Goal: Task Accomplishment & Management: Use online tool/utility

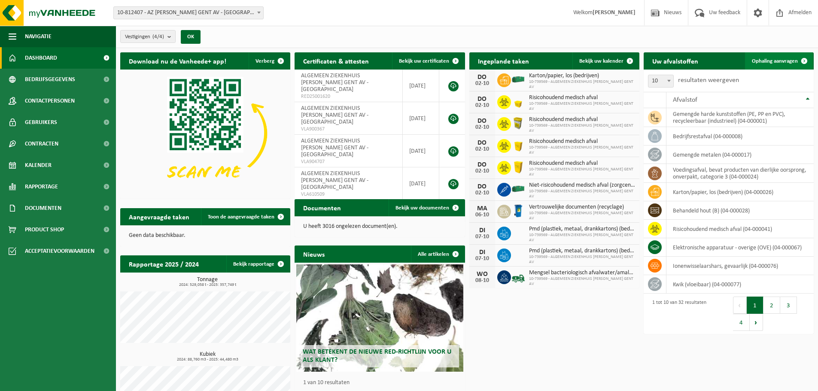
click at [776, 62] on span "Ophaling aanvragen" at bounding box center [775, 61] width 46 height 6
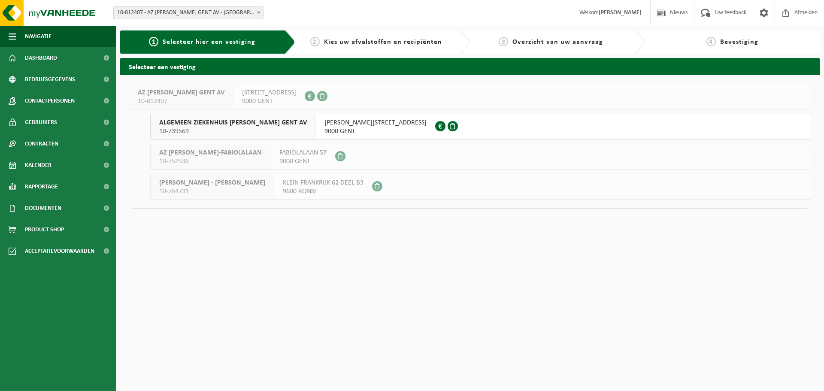
click at [254, 128] on span "10-739569" at bounding box center [233, 131] width 148 height 9
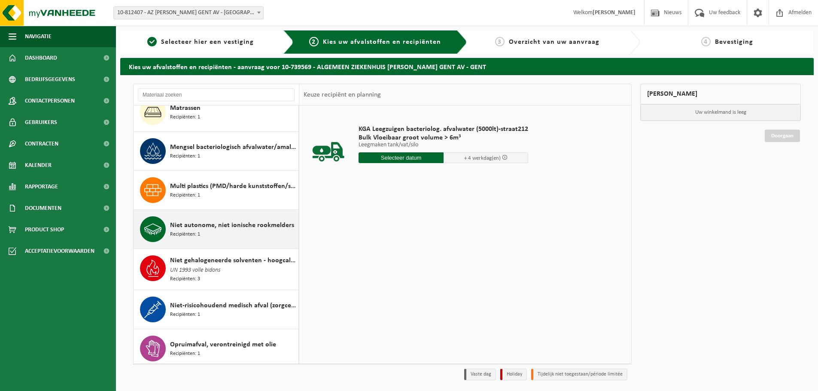
scroll to position [644, 0]
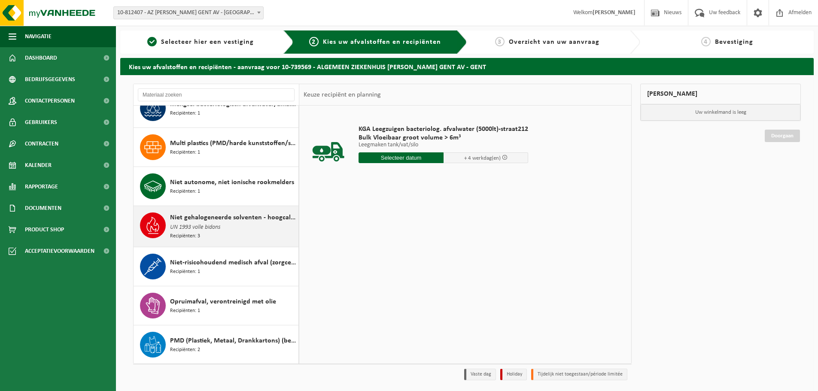
click at [205, 227] on span "UN 1993 volle bidons" at bounding box center [195, 227] width 50 height 9
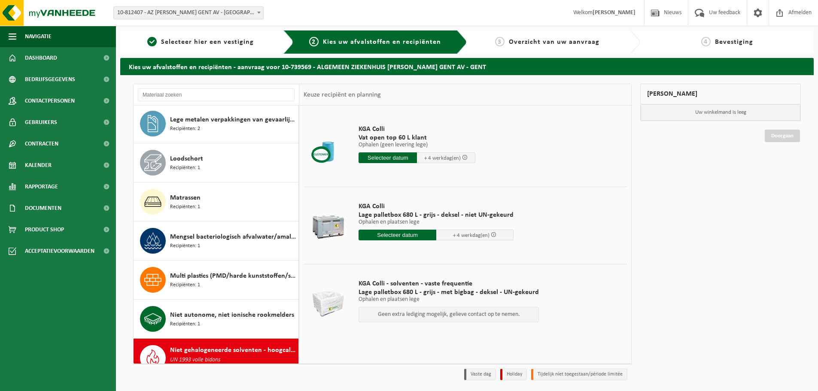
scroll to position [444, 0]
